Goal: Task Accomplishment & Management: Manage account settings

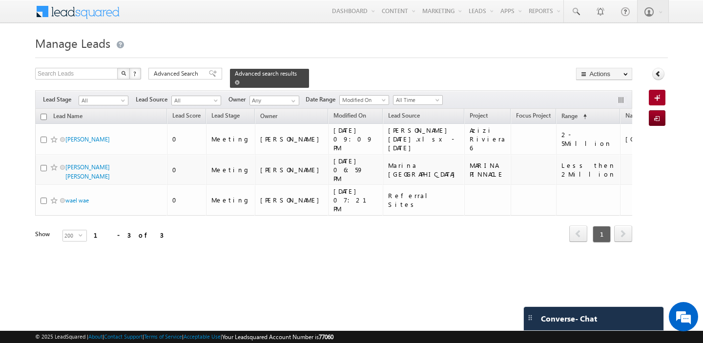
click at [240, 80] on span at bounding box center [237, 82] width 5 height 5
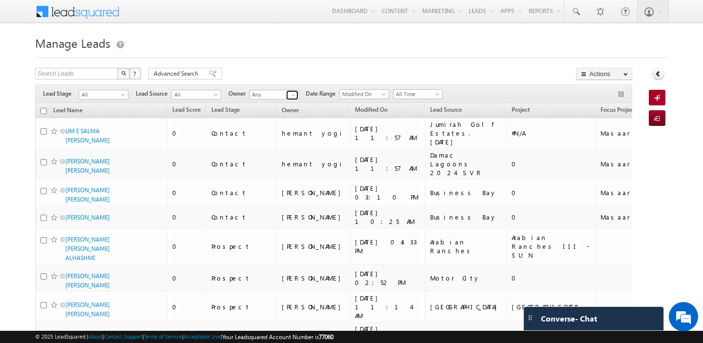
click at [294, 94] on span at bounding box center [293, 95] width 8 height 8
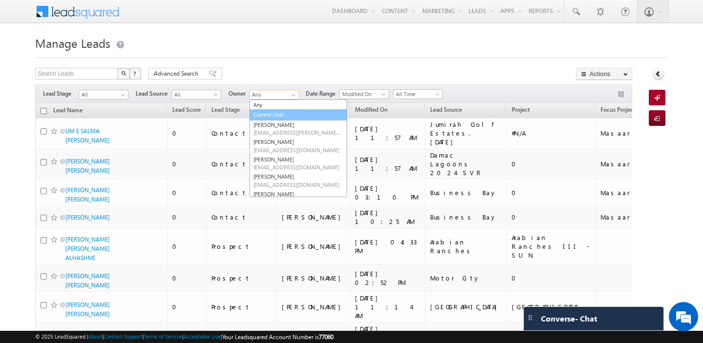
click at [288, 113] on link "Current User" at bounding box center [298, 114] width 98 height 11
type input "Current User"
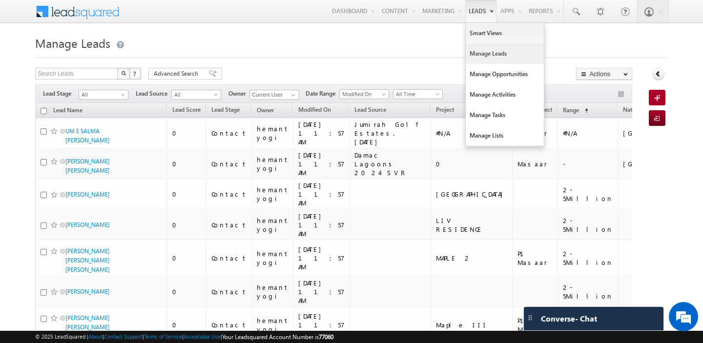
click at [472, 53] on link "Manage Leads" at bounding box center [505, 53] width 78 height 20
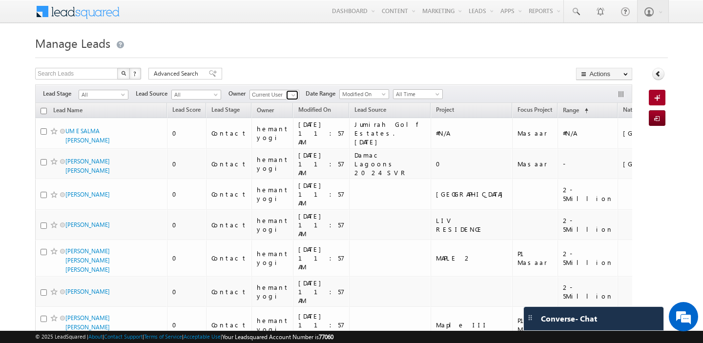
click at [294, 97] on span at bounding box center [293, 95] width 8 height 8
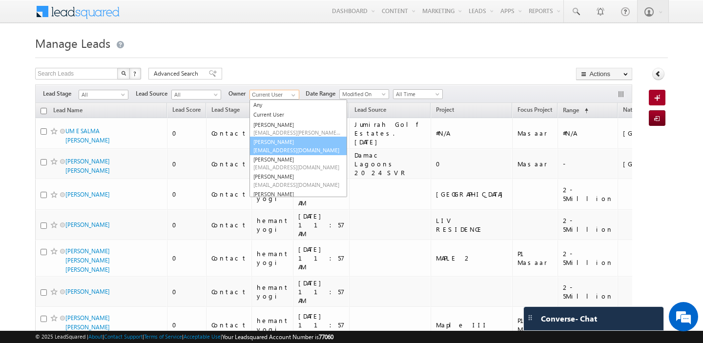
click at [283, 153] on span "[EMAIL_ADDRESS][DOMAIN_NAME]" at bounding box center [297, 149] width 88 height 7
type input "[PERSON_NAME]"
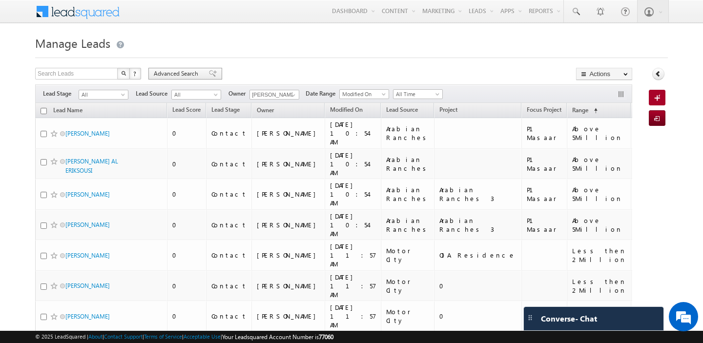
click at [170, 69] on div "Advanced Search" at bounding box center [185, 74] width 74 height 12
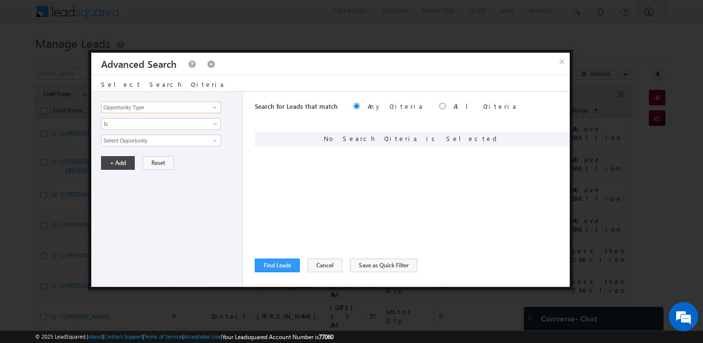
click at [159, 106] on input "Opportunity Type" at bounding box center [161, 108] width 120 height 12
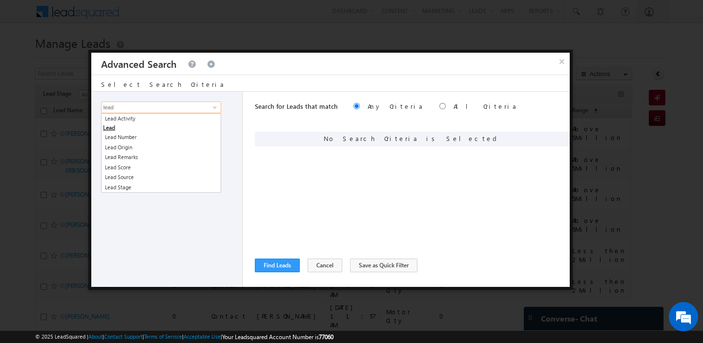
type input "lead"
click at [160, 120] on link "Lead Activity" at bounding box center [161, 118] width 120 height 11
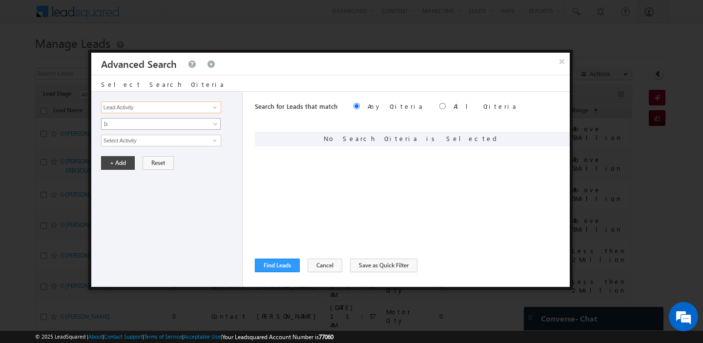
type input "Lead Activity"
click at [159, 123] on span "Is" at bounding box center [155, 124] width 106 height 9
click at [148, 139] on link "Is" at bounding box center [161, 135] width 119 height 9
click at [148, 127] on span "Is" at bounding box center [155, 124] width 106 height 9
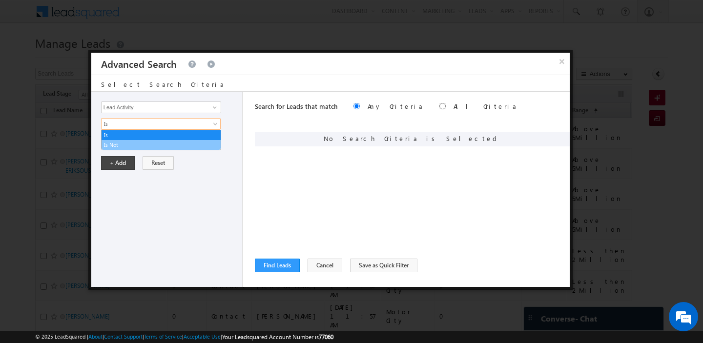
click at [139, 142] on link "Is Not" at bounding box center [161, 145] width 119 height 9
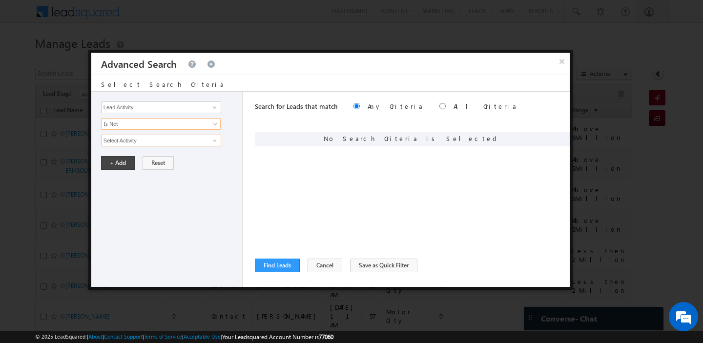
click at [139, 142] on input "Select Activity" at bounding box center [161, 141] width 120 height 12
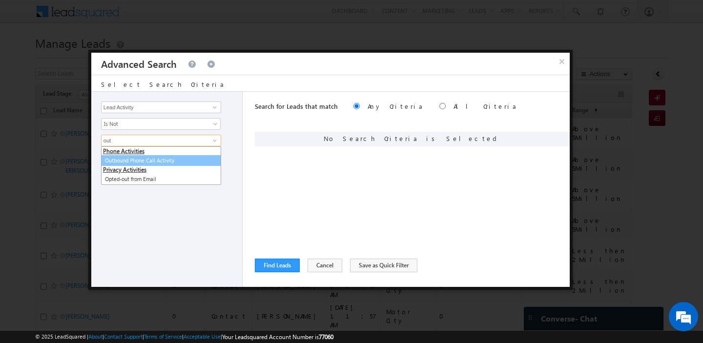
click at [142, 163] on link "Outbound Phone Call Activity" at bounding box center [161, 160] width 120 height 11
type input "Outbound Phone Call Activity"
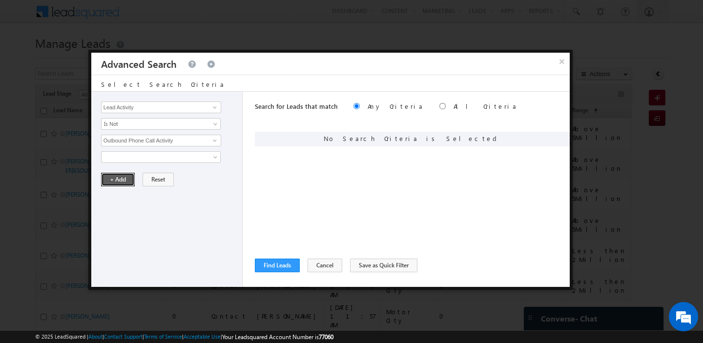
click at [126, 177] on button "+ Add" at bounding box center [118, 180] width 34 height 14
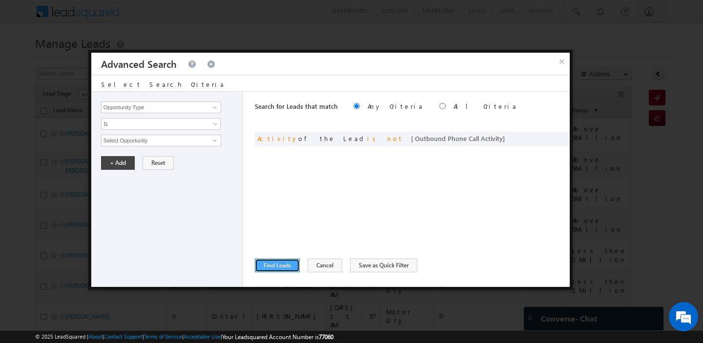
click at [271, 267] on button "Find Leads" at bounding box center [277, 266] width 45 height 14
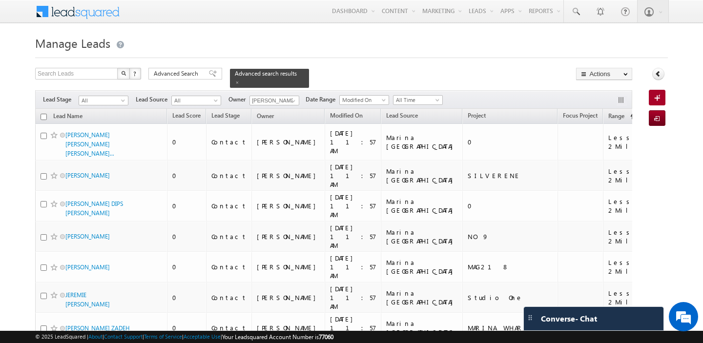
click at [43, 114] on input "checkbox" at bounding box center [44, 117] width 6 height 6
checkbox input "true"
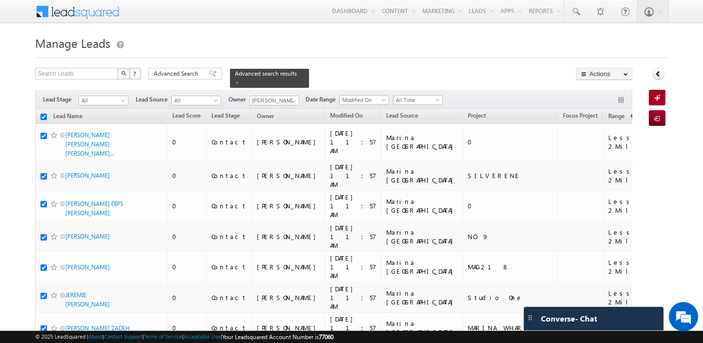
checkbox input "true"
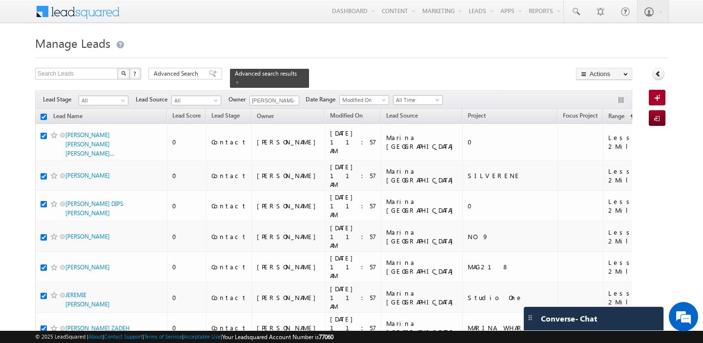
checkbox input "true"
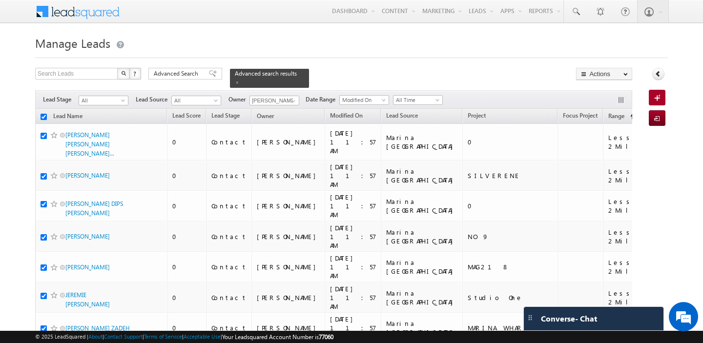
checkbox input "true"
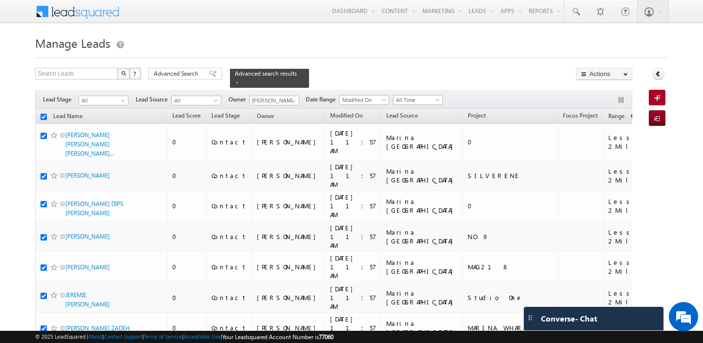
checkbox input "true"
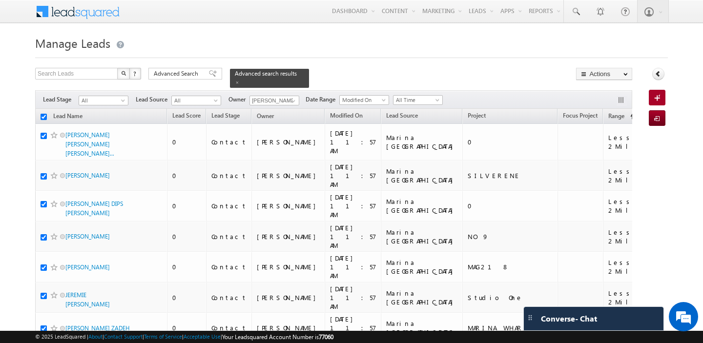
checkbox input "true"
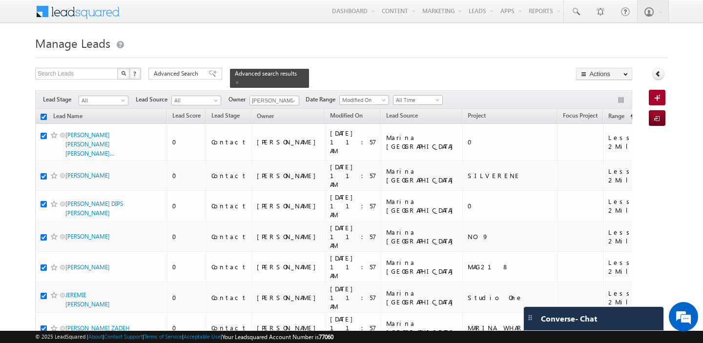
checkbox input "true"
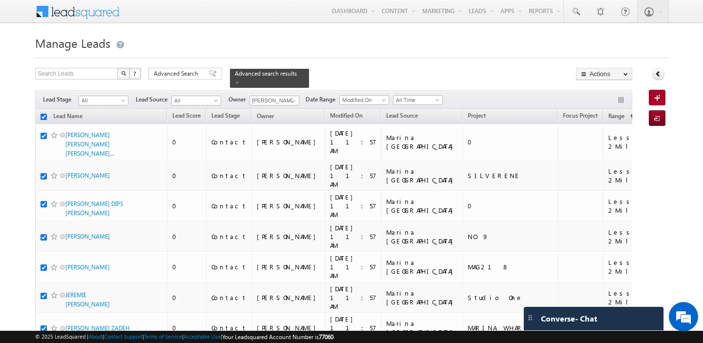
checkbox input "true"
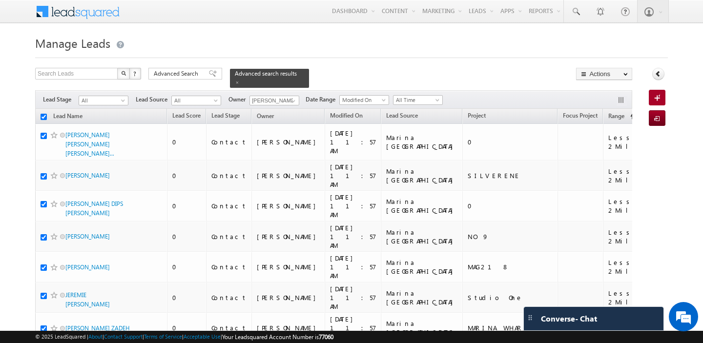
checkbox input "true"
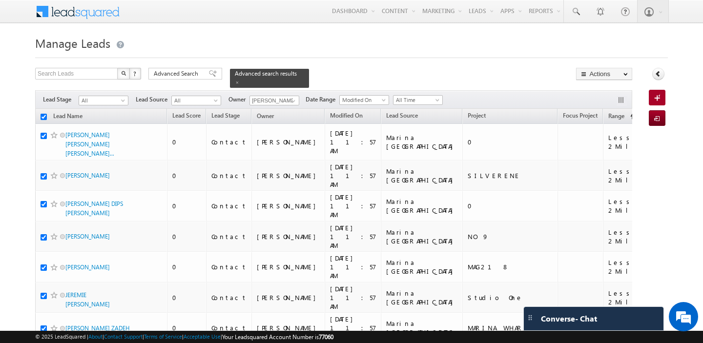
checkbox input "true"
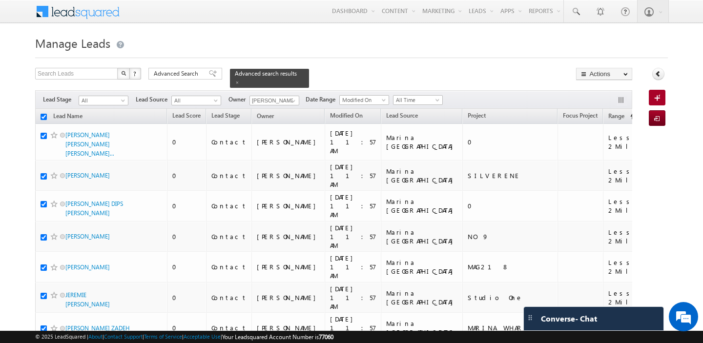
checkbox input "true"
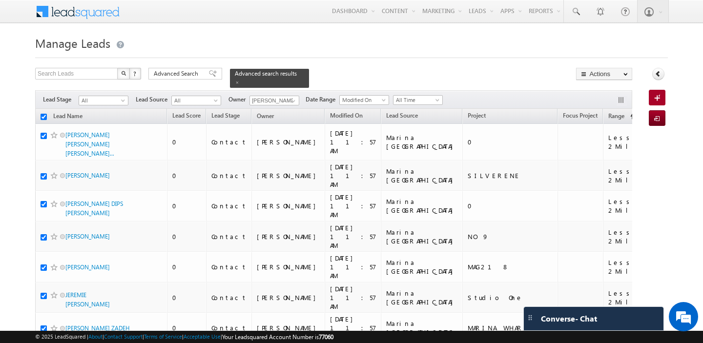
checkbox input "true"
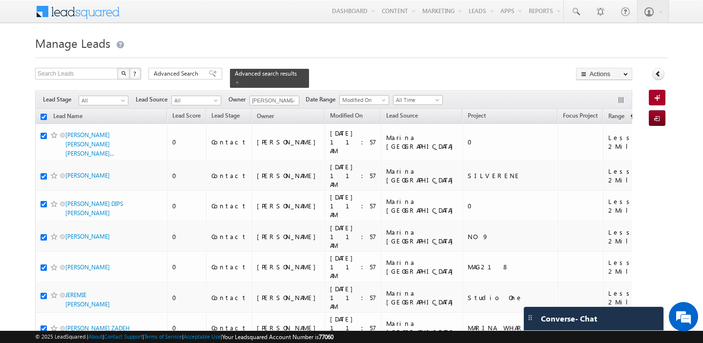
checkbox input "true"
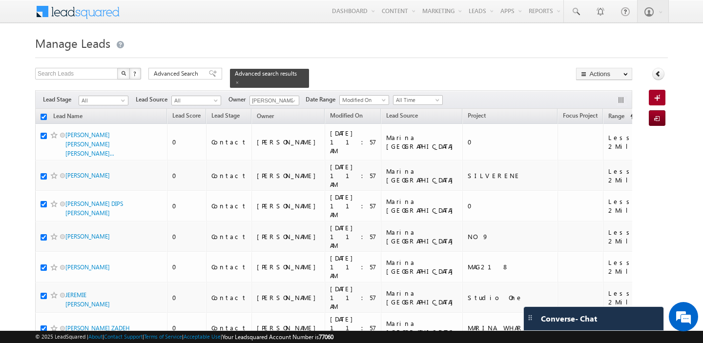
checkbox input "true"
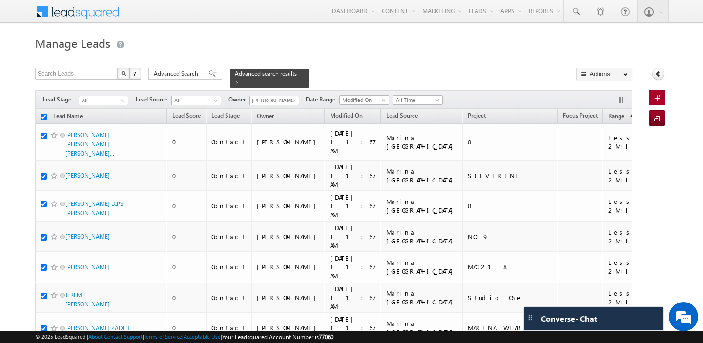
checkbox input "true"
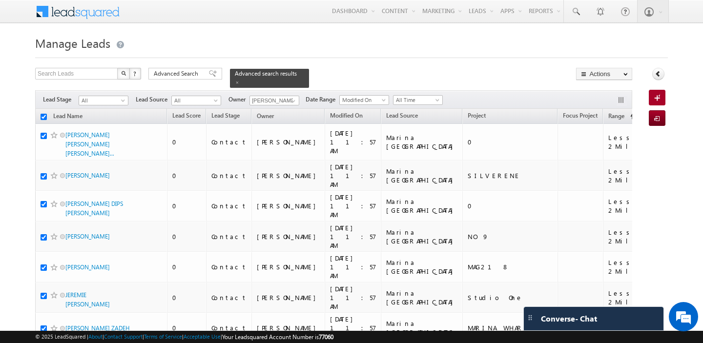
checkbox input "true"
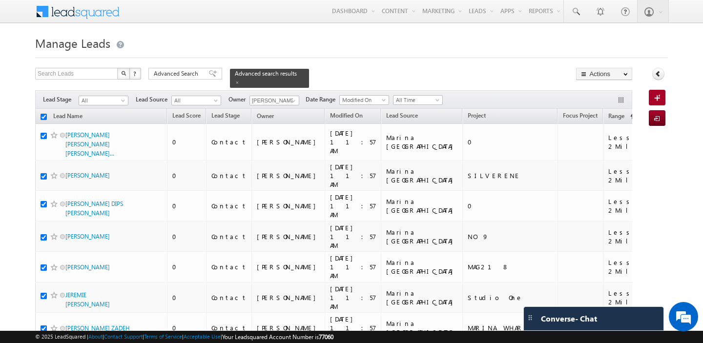
checkbox input "true"
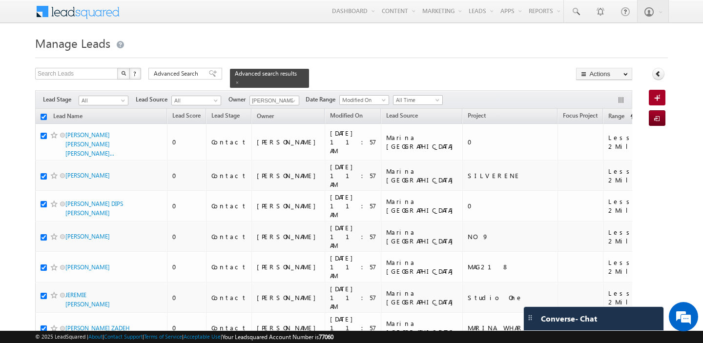
checkbox input "true"
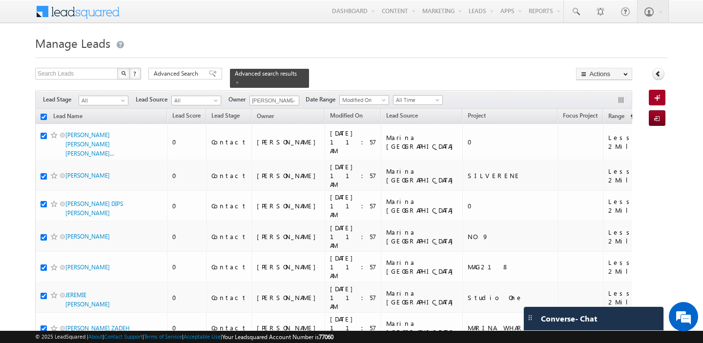
checkbox input "true"
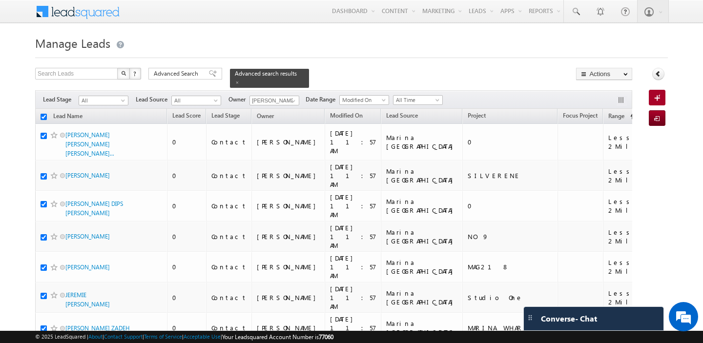
checkbox input "true"
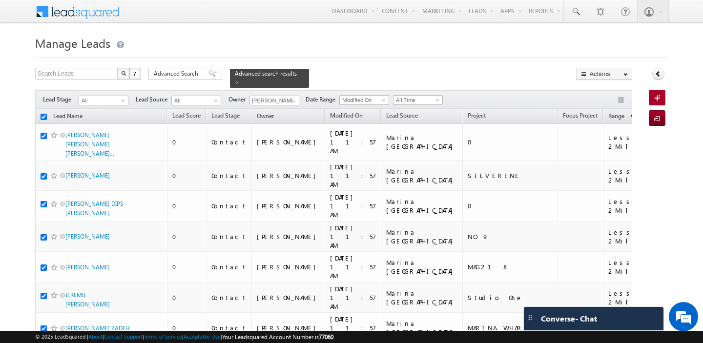
checkbox input "true"
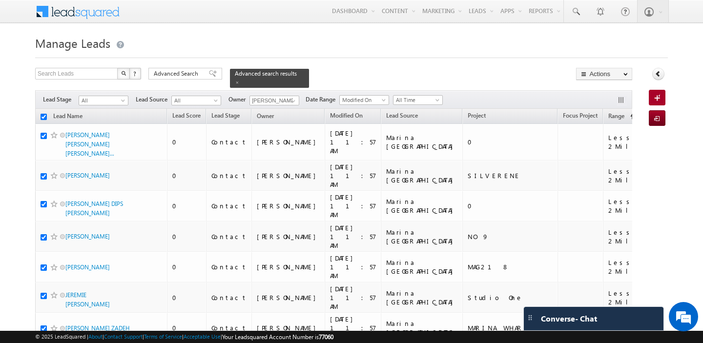
checkbox input "true"
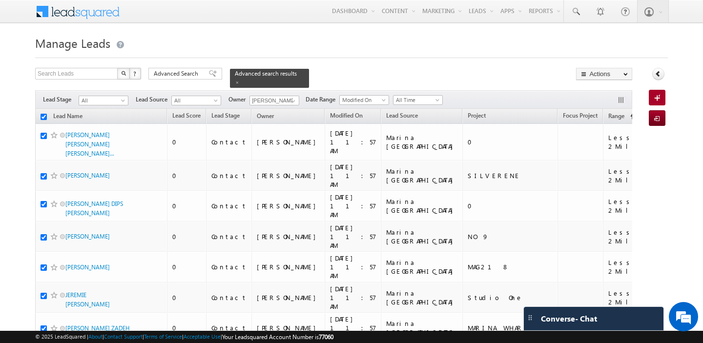
checkbox input "true"
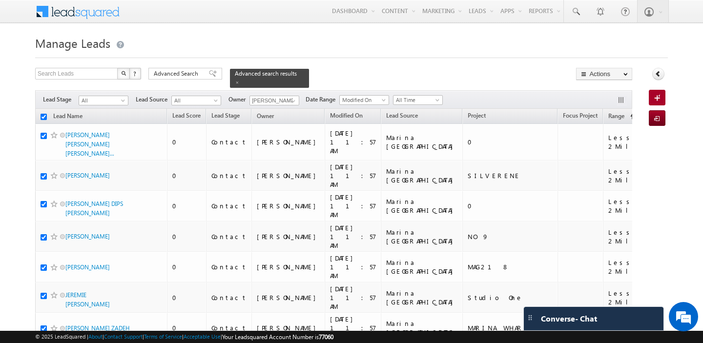
checkbox input "true"
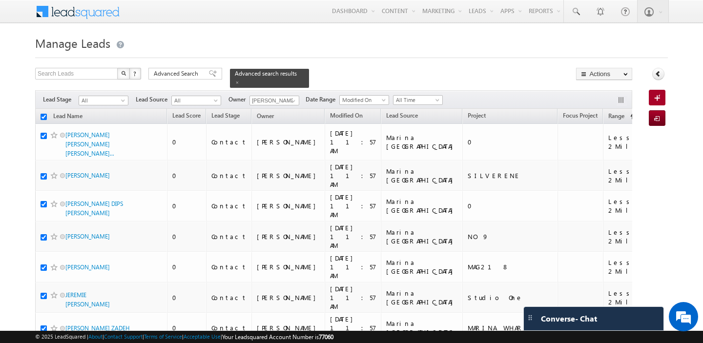
checkbox input "true"
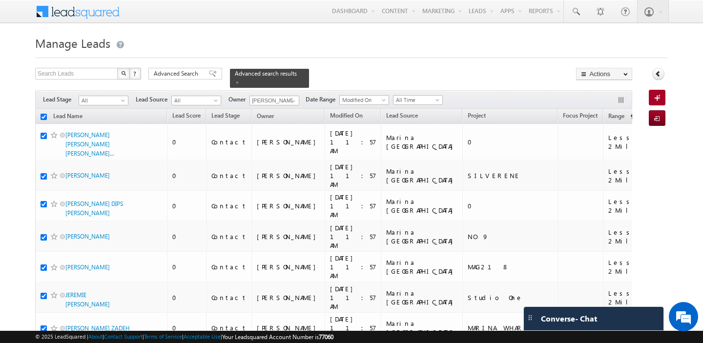
checkbox input "true"
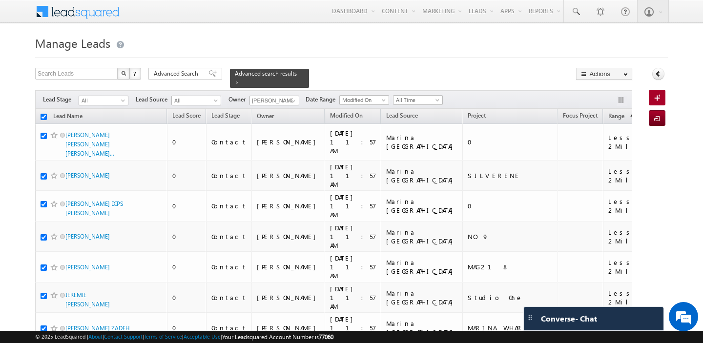
checkbox input "true"
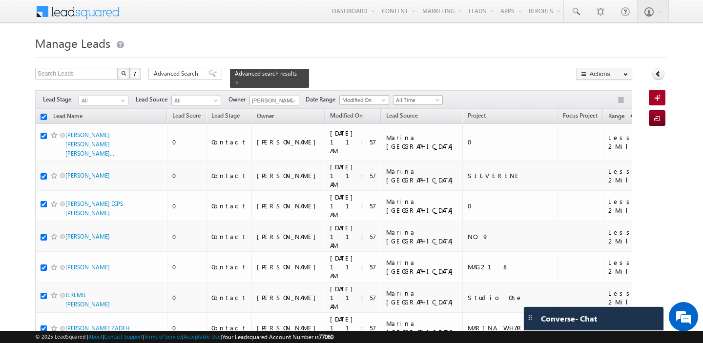
checkbox input "true"
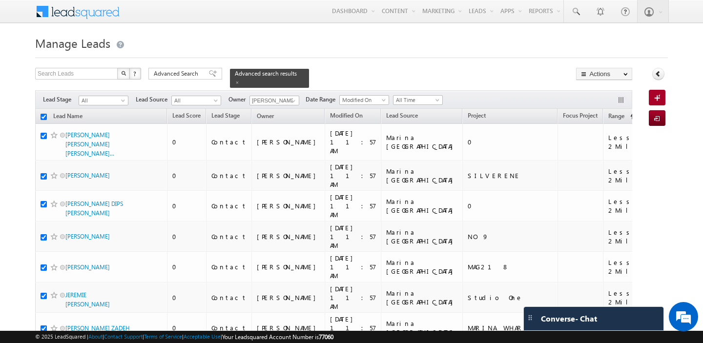
checkbox input "true"
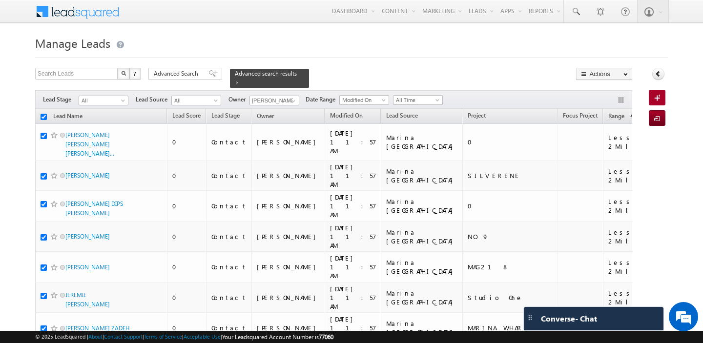
checkbox input "true"
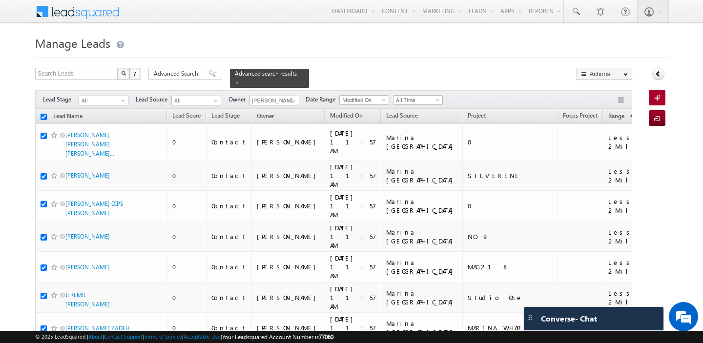
checkbox input "true"
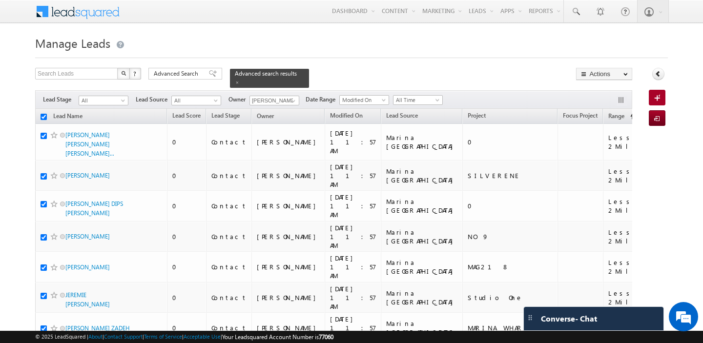
checkbox input "true"
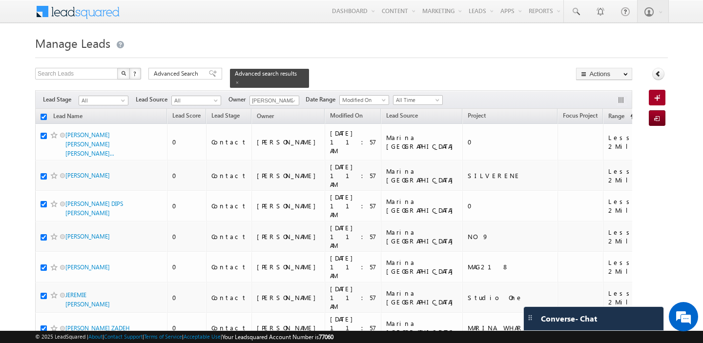
checkbox input "true"
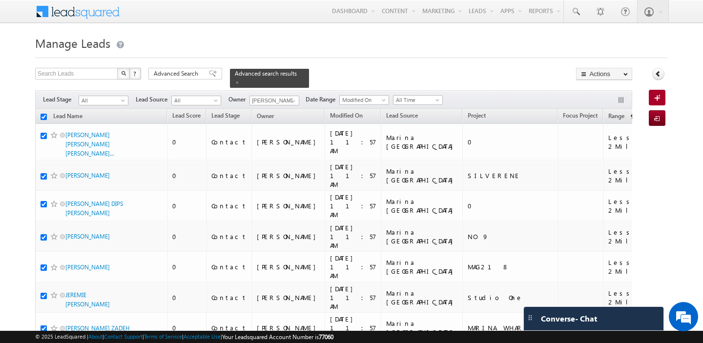
checkbox input "true"
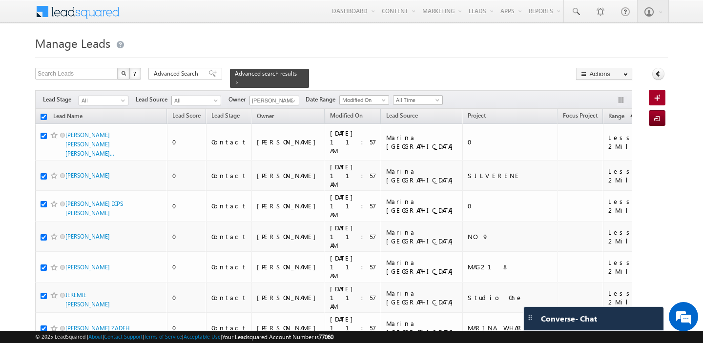
checkbox input "true"
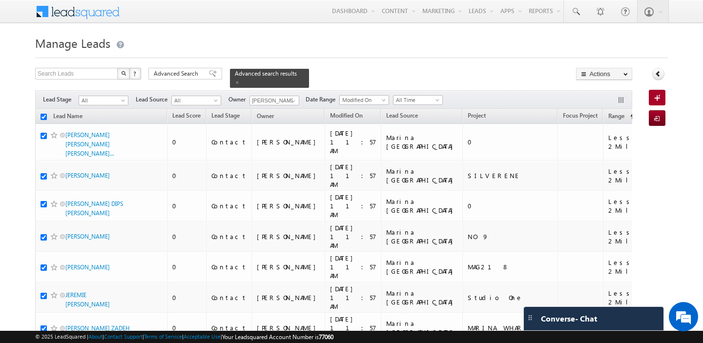
checkbox input "true"
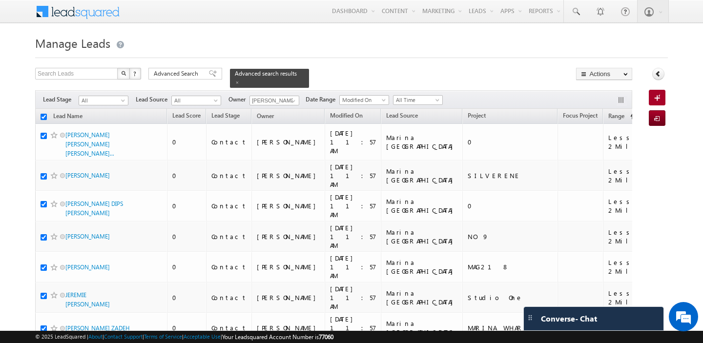
checkbox input "true"
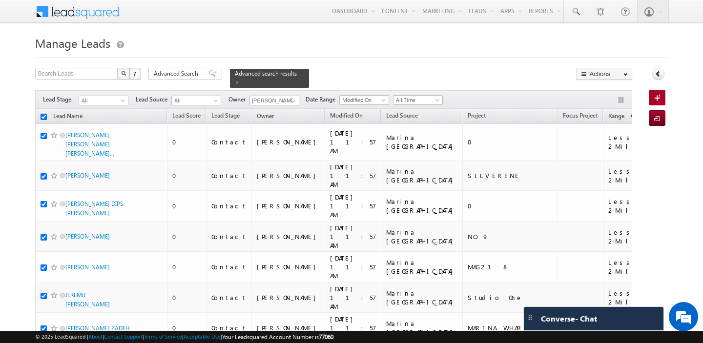
checkbox input "true"
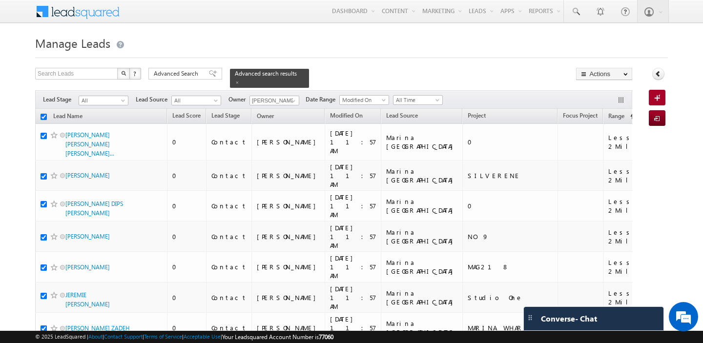
checkbox input "true"
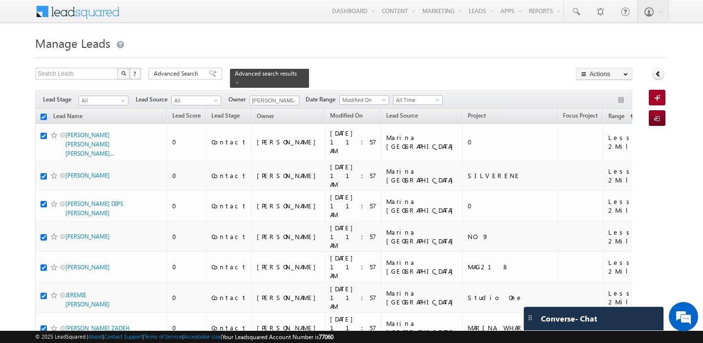
checkbox input "true"
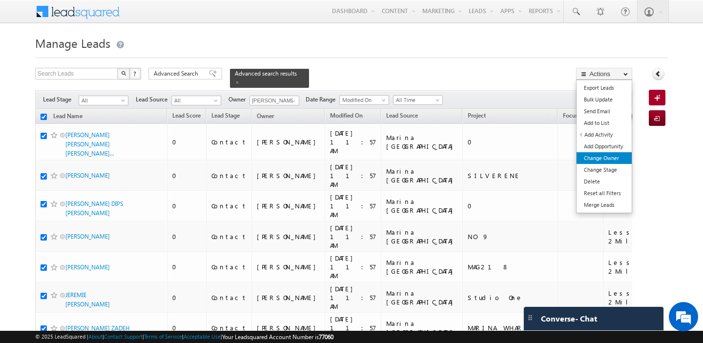
click at [607, 157] on link "Change Owner" at bounding box center [603, 158] width 55 height 12
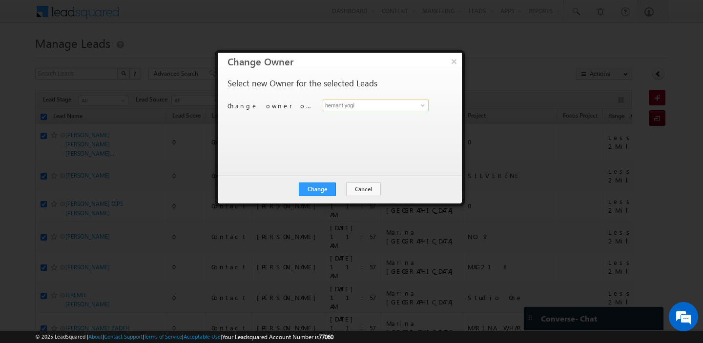
click at [389, 105] on input "hemant yogi" at bounding box center [376, 106] width 106 height 12
click at [386, 120] on link "[PERSON_NAME] [PERSON_NAME][EMAIL_ADDRESS][DOMAIN_NAME]" at bounding box center [376, 120] width 106 height 19
click at [309, 188] on button "Change" at bounding box center [317, 190] width 37 height 14
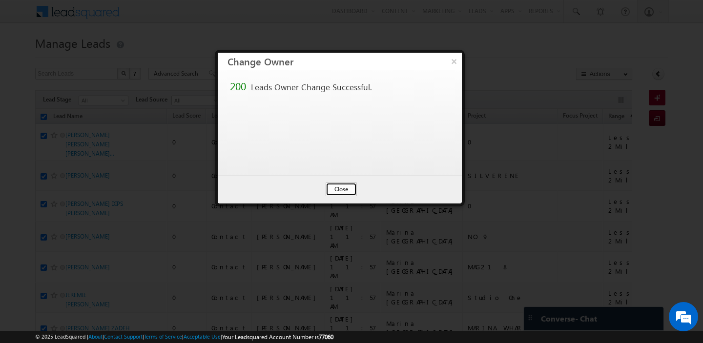
click at [338, 185] on button "Close" at bounding box center [341, 190] width 31 height 14
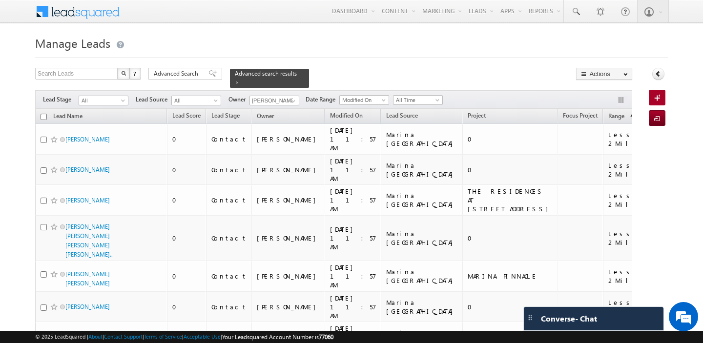
click at [44, 114] on input "checkbox" at bounding box center [44, 117] width 6 height 6
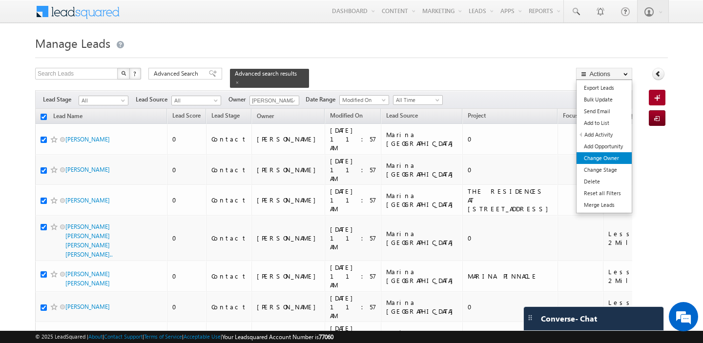
click at [607, 158] on link "Change Owner" at bounding box center [603, 158] width 55 height 12
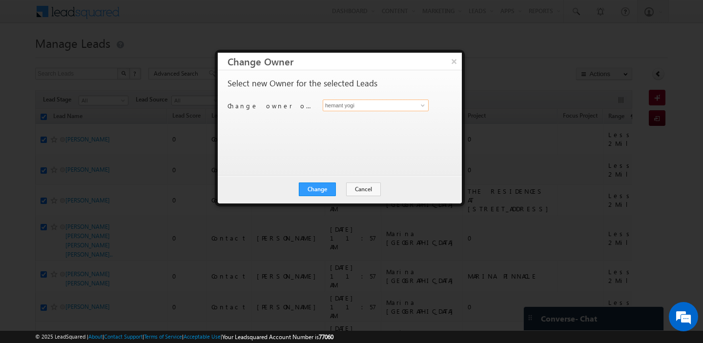
click at [358, 105] on input "hemant yogi" at bounding box center [376, 106] width 106 height 12
click at [356, 112] on link "[PERSON_NAME] [PERSON_NAME][EMAIL_ADDRESS][DOMAIN_NAME]" at bounding box center [376, 120] width 106 height 19
click at [320, 185] on button "Change" at bounding box center [317, 190] width 37 height 14
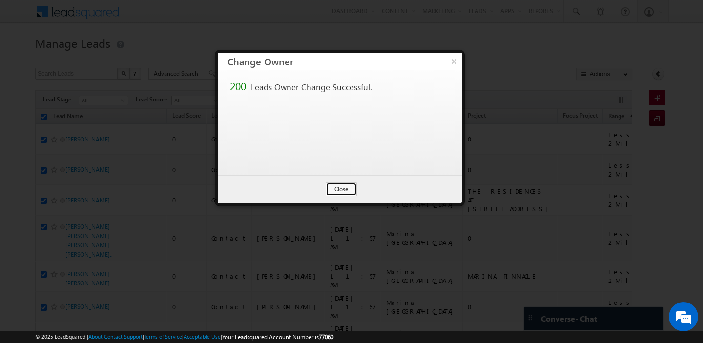
click at [353, 190] on button "Close" at bounding box center [341, 190] width 31 height 14
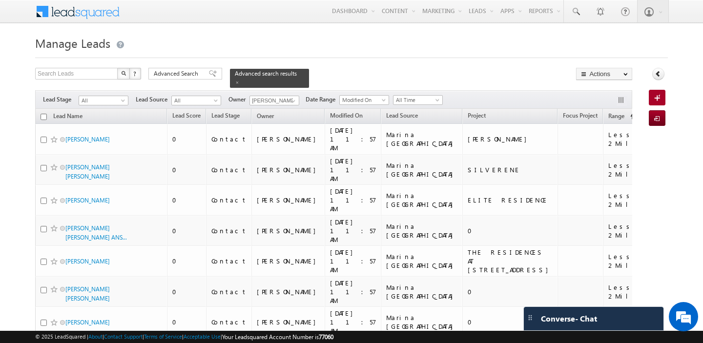
click at [44, 114] on input "checkbox" at bounding box center [44, 117] width 6 height 6
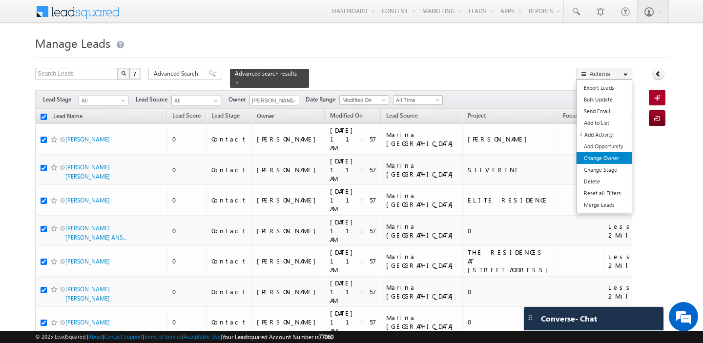
click at [594, 158] on link "Change Owner" at bounding box center [603, 158] width 55 height 12
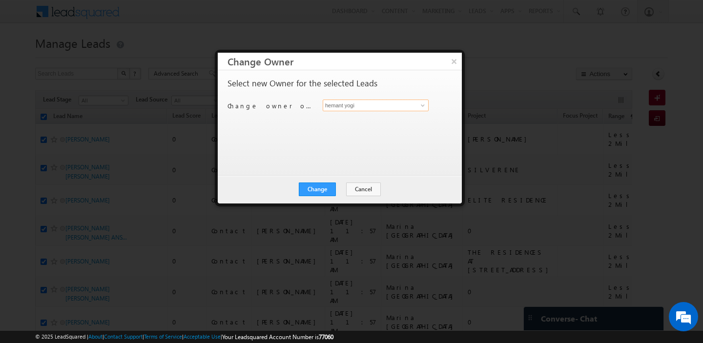
click at [375, 100] on input "hemant yogi" at bounding box center [376, 106] width 106 height 12
click at [366, 123] on span "[PERSON_NAME][EMAIL_ADDRESS][DOMAIN_NAME]" at bounding box center [371, 124] width 88 height 7
click at [360, 106] on input "[PERSON_NAME]" at bounding box center [376, 106] width 106 height 12
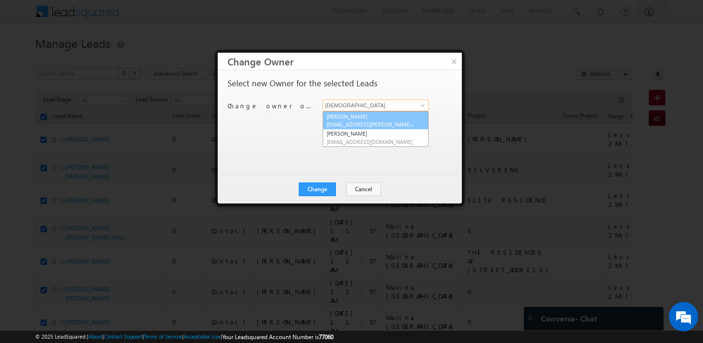
click at [366, 123] on span "[EMAIL_ADDRESS][PERSON_NAME][DOMAIN_NAME]" at bounding box center [371, 124] width 88 height 7
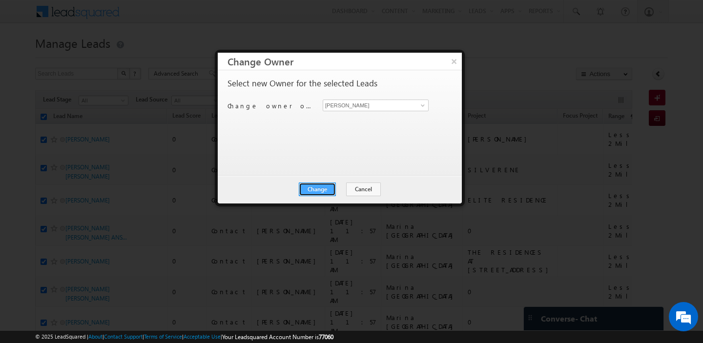
click at [319, 188] on button "Change" at bounding box center [317, 190] width 37 height 14
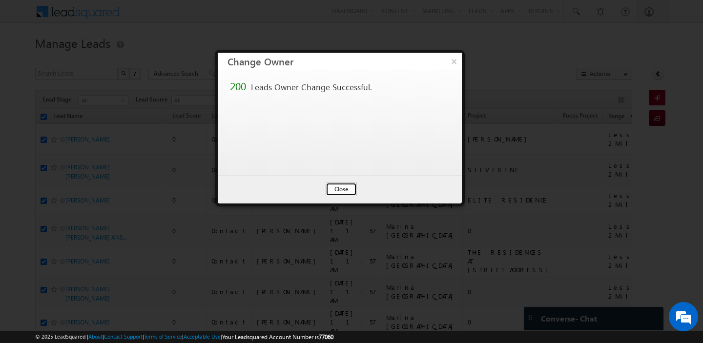
click at [337, 190] on button "Close" at bounding box center [341, 190] width 31 height 14
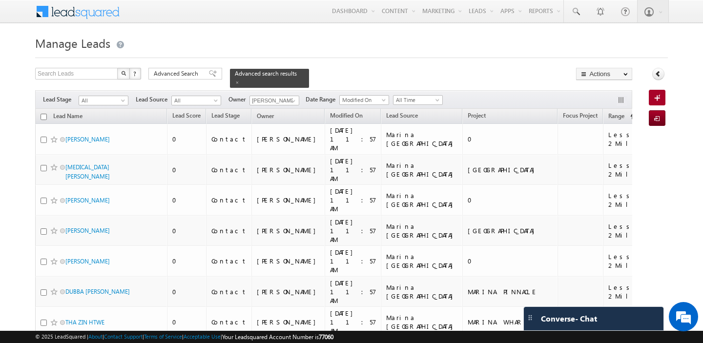
click at [42, 114] on input "checkbox" at bounding box center [44, 117] width 6 height 6
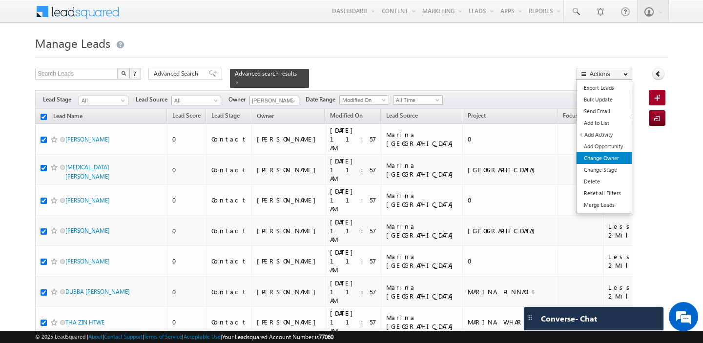
click at [604, 159] on link "Change Owner" at bounding box center [603, 158] width 55 height 12
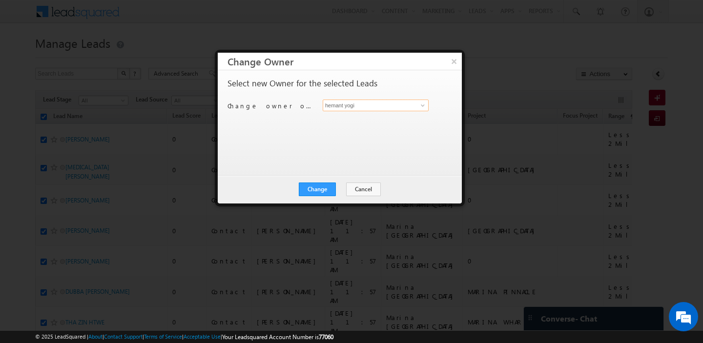
click at [334, 109] on input "hemant yogi" at bounding box center [376, 106] width 106 height 12
click at [331, 119] on link "[PERSON_NAME] [PERSON_NAME][EMAIL_ADDRESS][PERSON_NAME][DOMAIN_NAME]" at bounding box center [376, 120] width 106 height 19
click at [320, 188] on button "Change" at bounding box center [317, 190] width 37 height 14
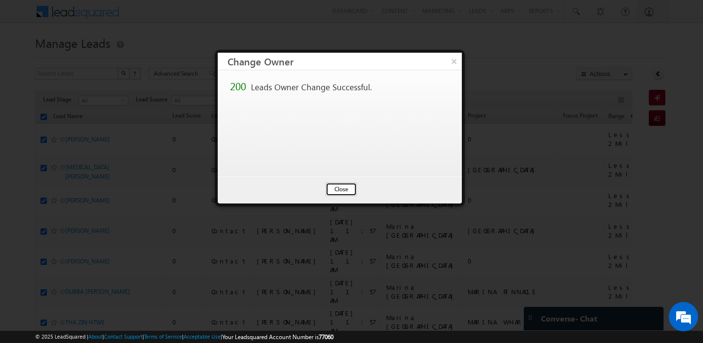
click at [338, 188] on button "Close" at bounding box center [341, 190] width 31 height 14
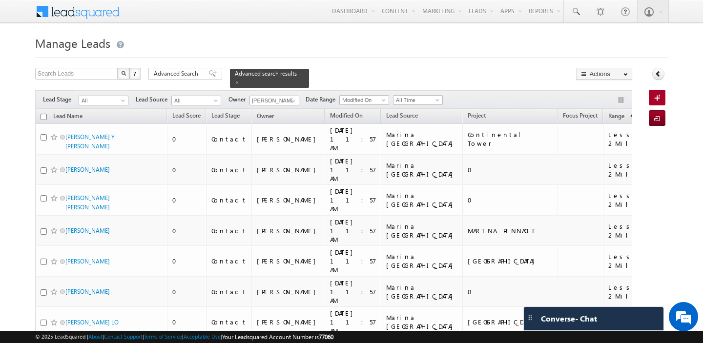
click at [46, 114] on input "checkbox" at bounding box center [44, 117] width 6 height 6
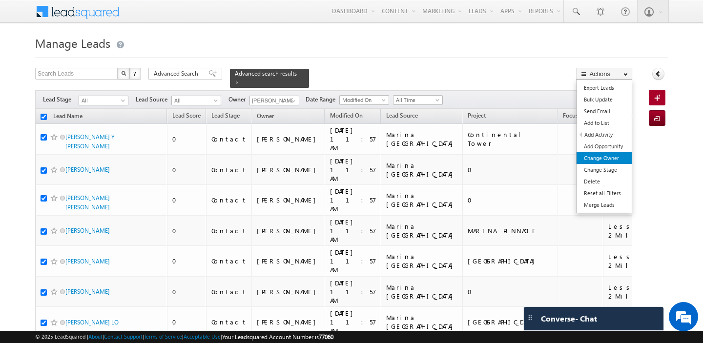
click at [596, 160] on link "Change Owner" at bounding box center [603, 158] width 55 height 12
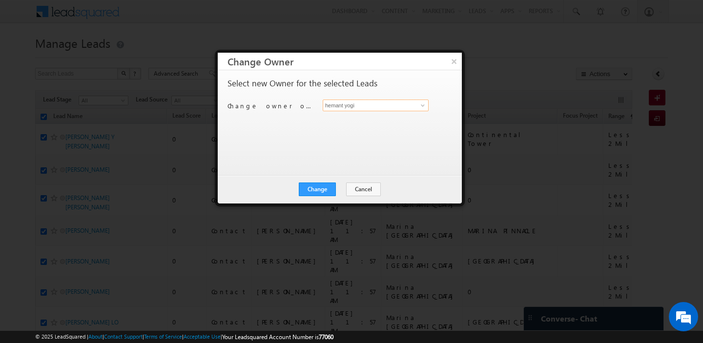
click at [373, 106] on input "hemant yogi" at bounding box center [376, 106] width 106 height 12
click at [349, 117] on link "[PERSON_NAME] [PERSON_NAME][EMAIL_ADDRESS][DOMAIN_NAME]" at bounding box center [376, 120] width 106 height 19
click at [316, 183] on button "Change" at bounding box center [317, 190] width 37 height 14
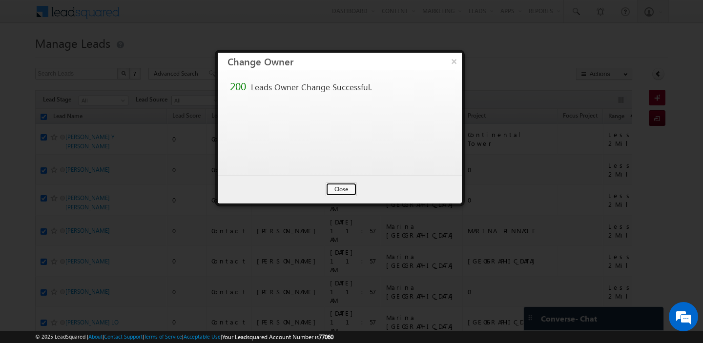
click at [341, 192] on button "Close" at bounding box center [341, 190] width 31 height 14
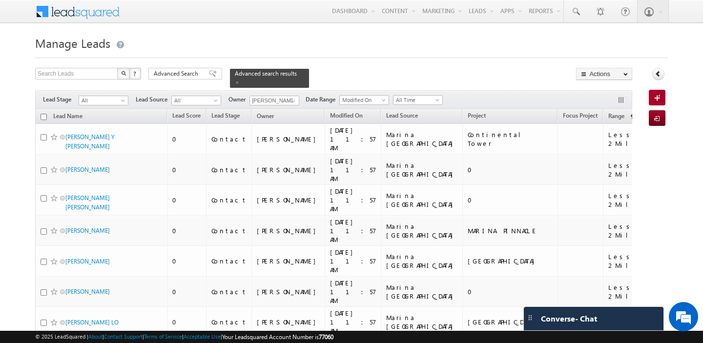
click at [47, 112] on th "Lead Name" at bounding box center [101, 116] width 132 height 15
click at [44, 114] on input "checkbox" at bounding box center [44, 117] width 6 height 6
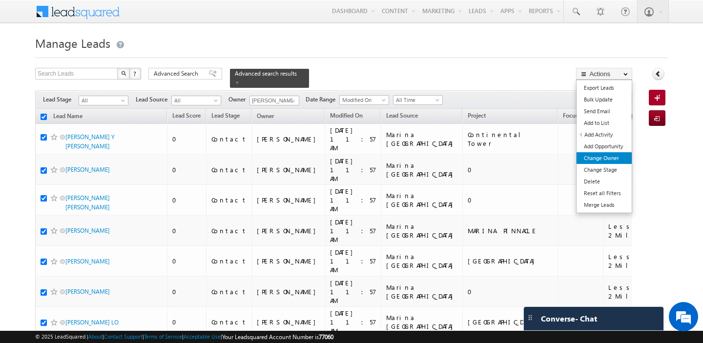
click at [611, 159] on link "Change Owner" at bounding box center [603, 158] width 55 height 12
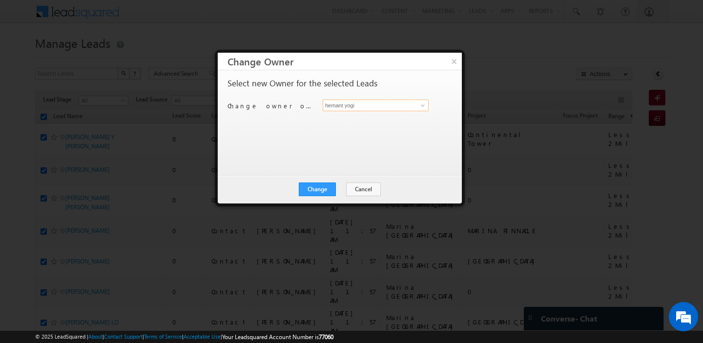
click at [389, 107] on input "hemant yogi" at bounding box center [376, 106] width 106 height 12
click at [377, 115] on link "[PERSON_NAME] [PERSON_NAME][EMAIL_ADDRESS][DOMAIN_NAME]" at bounding box center [376, 120] width 106 height 19
click at [319, 193] on button "Change" at bounding box center [317, 190] width 37 height 14
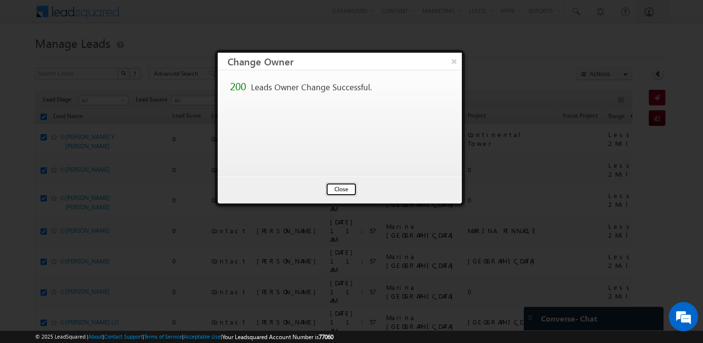
click at [352, 189] on button "Close" at bounding box center [341, 190] width 31 height 14
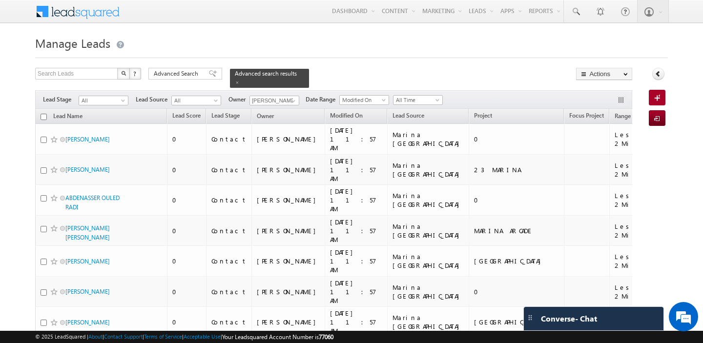
click at [46, 114] on input "checkbox" at bounding box center [44, 117] width 6 height 6
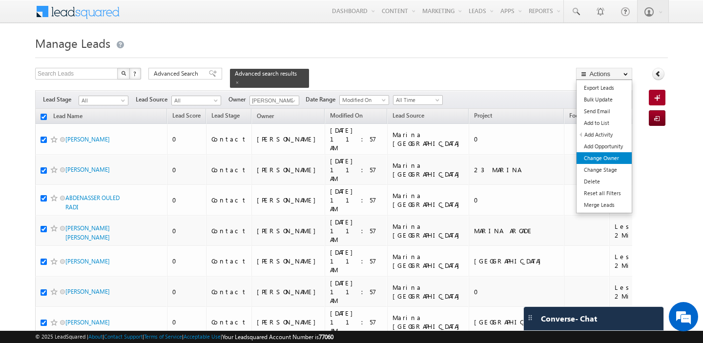
click at [600, 156] on link "Change Owner" at bounding box center [603, 158] width 55 height 12
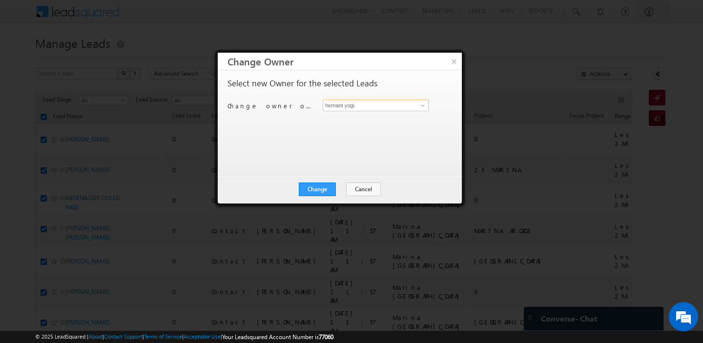
click at [351, 101] on input "hemant yogi" at bounding box center [376, 106] width 106 height 12
click at [336, 116] on link "[PERSON_NAME] [PERSON_NAME][EMAIL_ADDRESS][PERSON_NAME][DOMAIN_NAME]" at bounding box center [376, 120] width 106 height 19
click at [322, 188] on button "Change" at bounding box center [317, 190] width 37 height 14
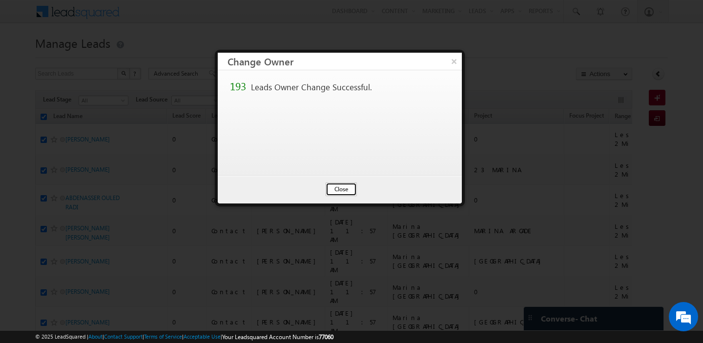
click at [339, 194] on button "Close" at bounding box center [341, 190] width 31 height 14
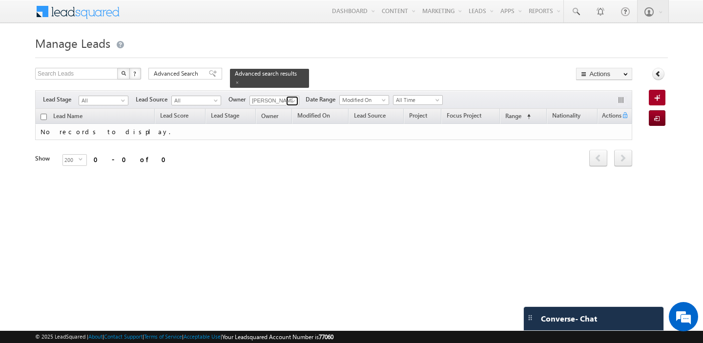
click at [295, 97] on span at bounding box center [293, 101] width 8 height 8
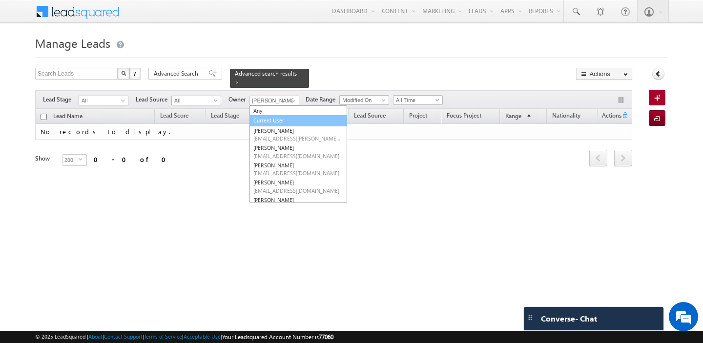
click at [285, 115] on link "Current User" at bounding box center [298, 120] width 98 height 11
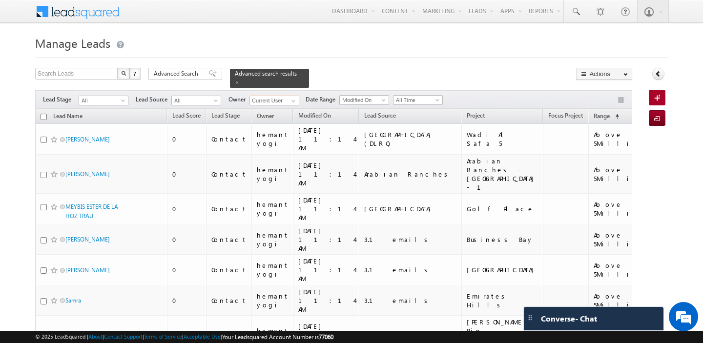
click at [42, 114] on input "checkbox" at bounding box center [44, 117] width 6 height 6
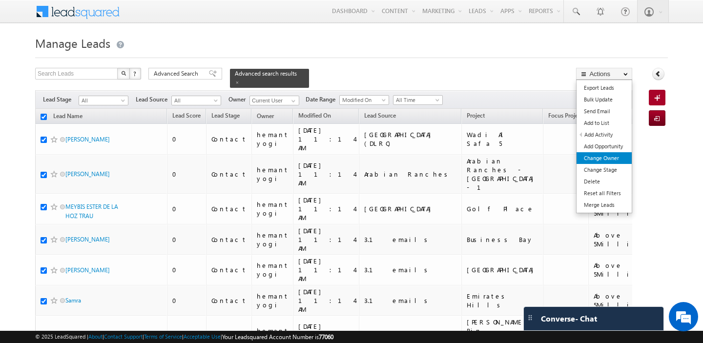
click at [614, 160] on link "Change Owner" at bounding box center [603, 158] width 55 height 12
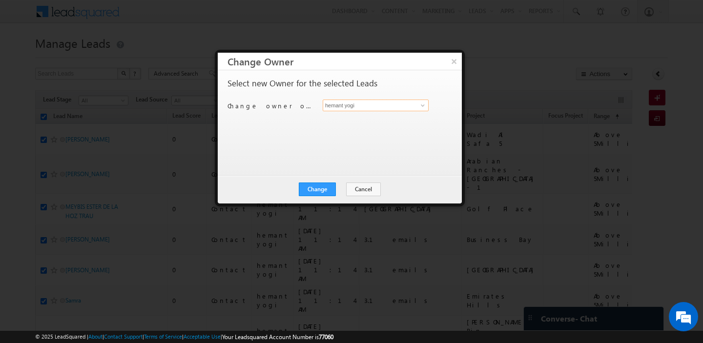
click at [402, 106] on input "hemant yogi" at bounding box center [376, 106] width 106 height 12
click at [375, 121] on span "[EMAIL_ADDRESS][DOMAIN_NAME]" at bounding box center [371, 124] width 88 height 7
click at [322, 186] on button "Change" at bounding box center [317, 190] width 37 height 14
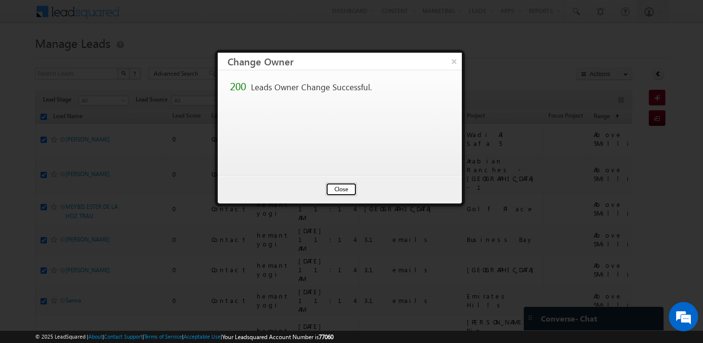
click at [338, 187] on button "Close" at bounding box center [341, 190] width 31 height 14
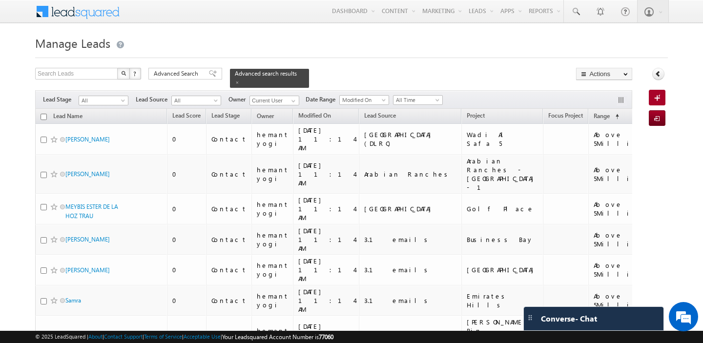
click at [43, 114] on input "checkbox" at bounding box center [44, 117] width 6 height 6
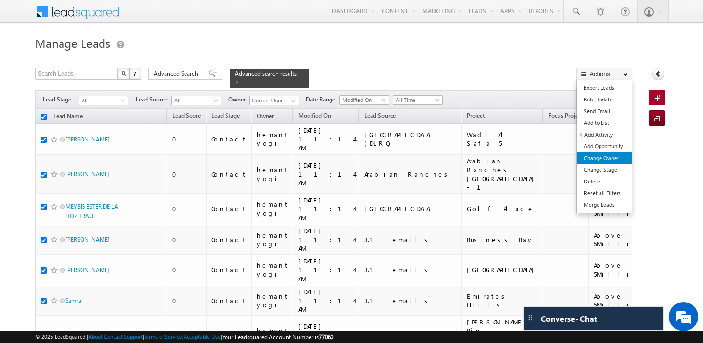
click at [598, 156] on link "Change Owner" at bounding box center [603, 158] width 55 height 12
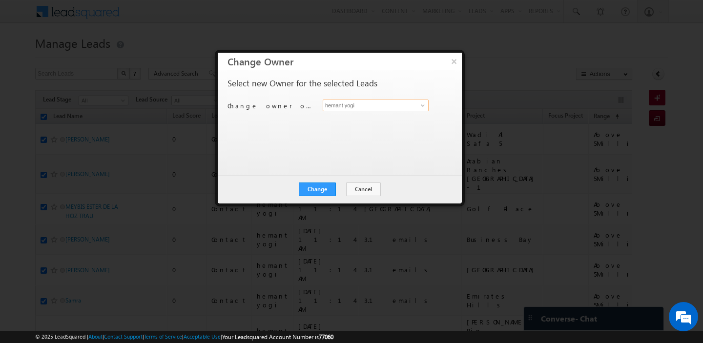
click at [354, 106] on input "hemant yogi" at bounding box center [376, 106] width 106 height 12
click at [339, 121] on span "[PERSON_NAME][EMAIL_ADDRESS][PERSON_NAME][DOMAIN_NAME]" at bounding box center [371, 124] width 88 height 7
click at [312, 193] on button "Change" at bounding box center [317, 190] width 37 height 14
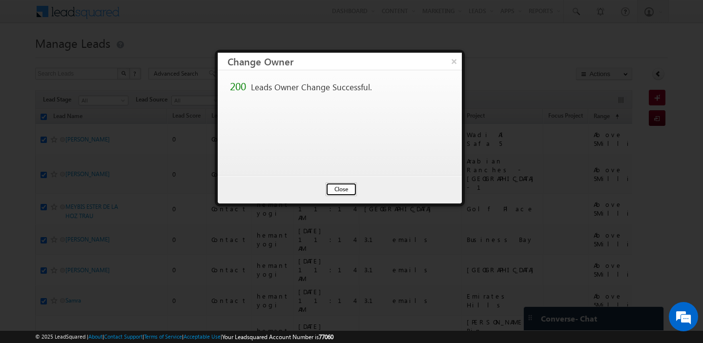
click at [344, 192] on button "Close" at bounding box center [341, 190] width 31 height 14
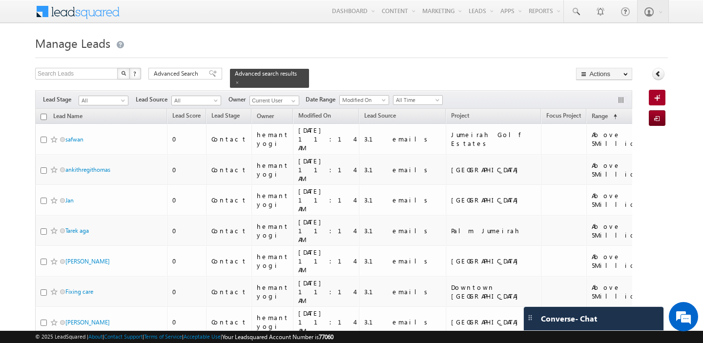
click at [45, 114] on input "checkbox" at bounding box center [44, 117] width 6 height 6
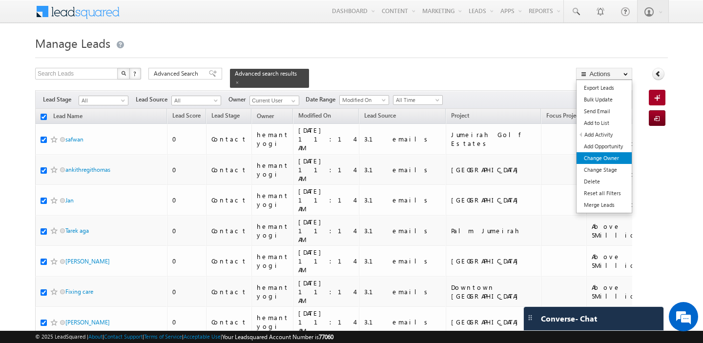
click at [598, 161] on link "Change Owner" at bounding box center [603, 158] width 55 height 12
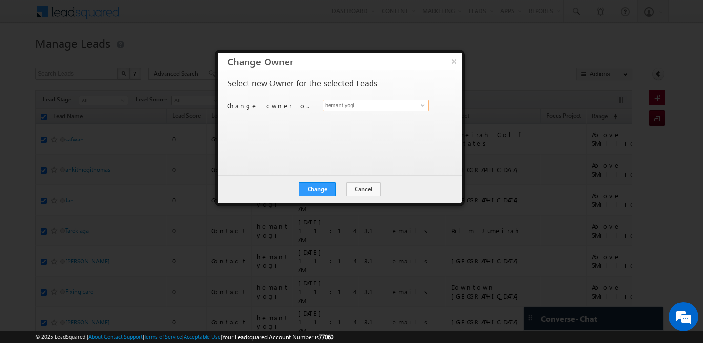
click at [389, 106] on input "hemant yogi" at bounding box center [376, 106] width 106 height 12
click at [362, 120] on link "[PERSON_NAME] [PERSON_NAME][EMAIL_ADDRESS][PERSON_NAME][DOMAIN_NAME]" at bounding box center [376, 120] width 106 height 19
click at [314, 192] on button "Change" at bounding box center [317, 190] width 37 height 14
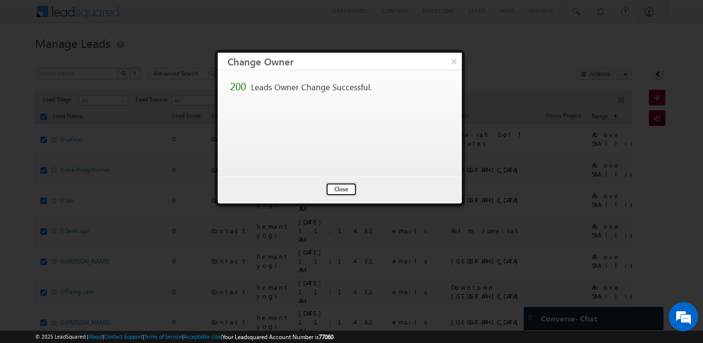
click at [339, 193] on button "Close" at bounding box center [341, 190] width 31 height 14
